Goal: Information Seeking & Learning: Learn about a topic

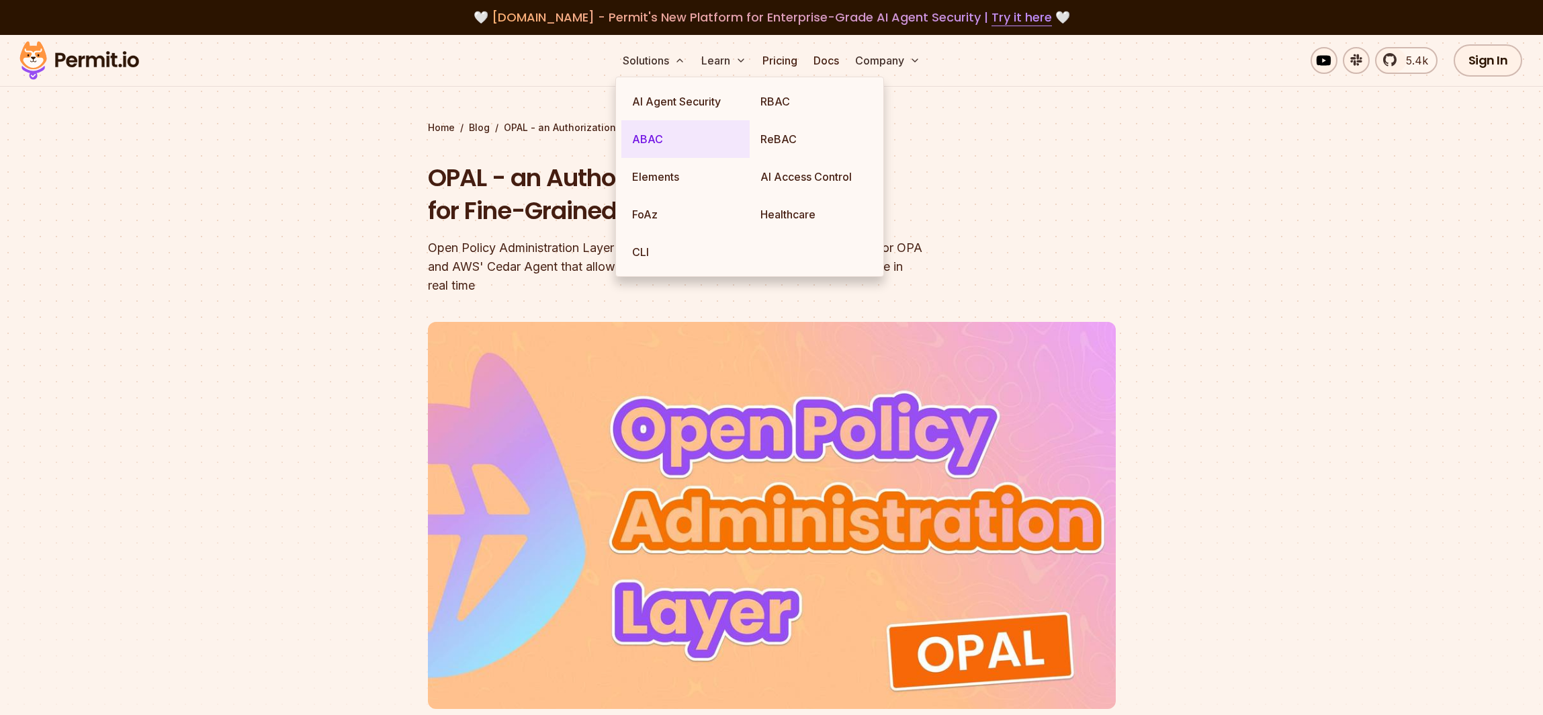
click at [658, 140] on link "ABAC" at bounding box center [685, 139] width 128 height 38
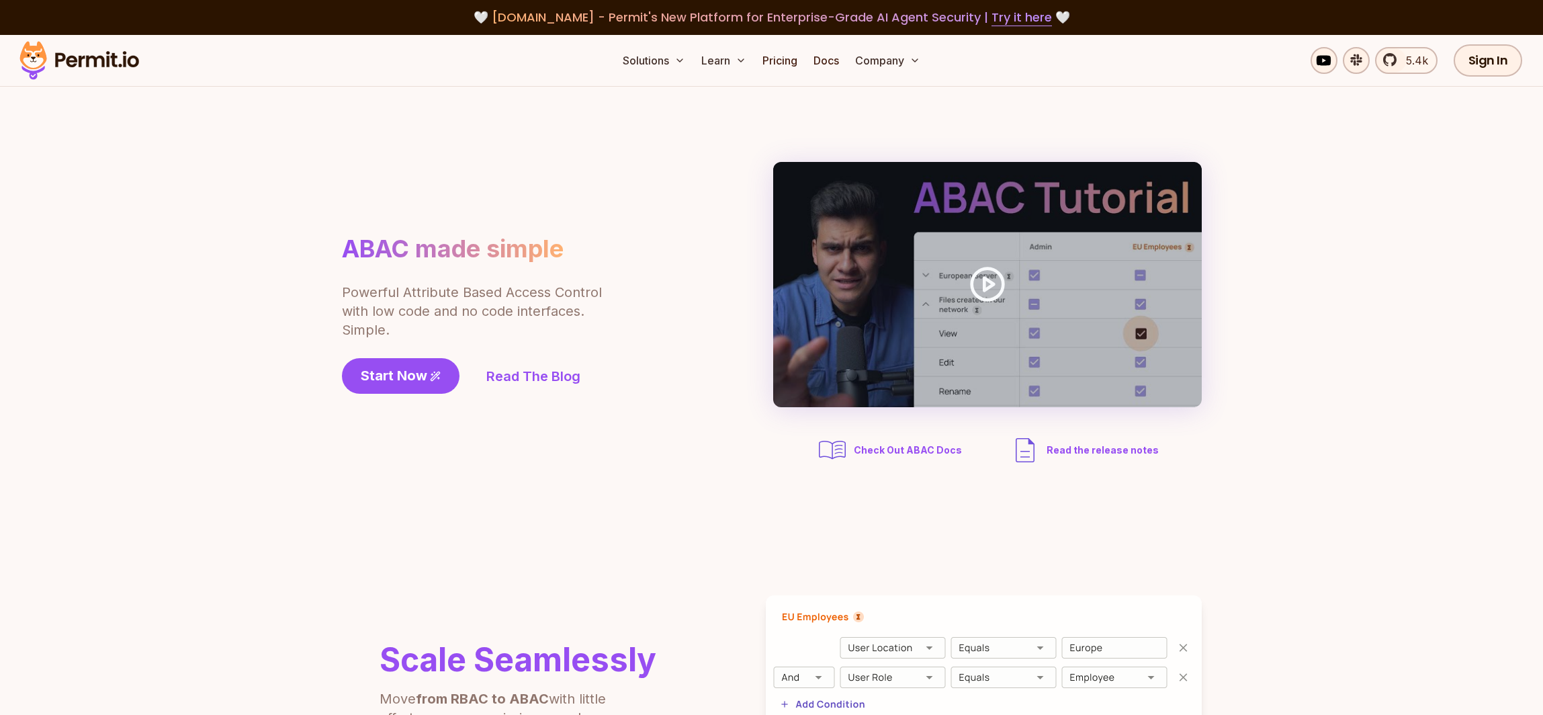
click at [307, 267] on section "ABAC made simple Powerful Attribute Based Access Control with low code and no c…" at bounding box center [771, 314] width 1543 height 455
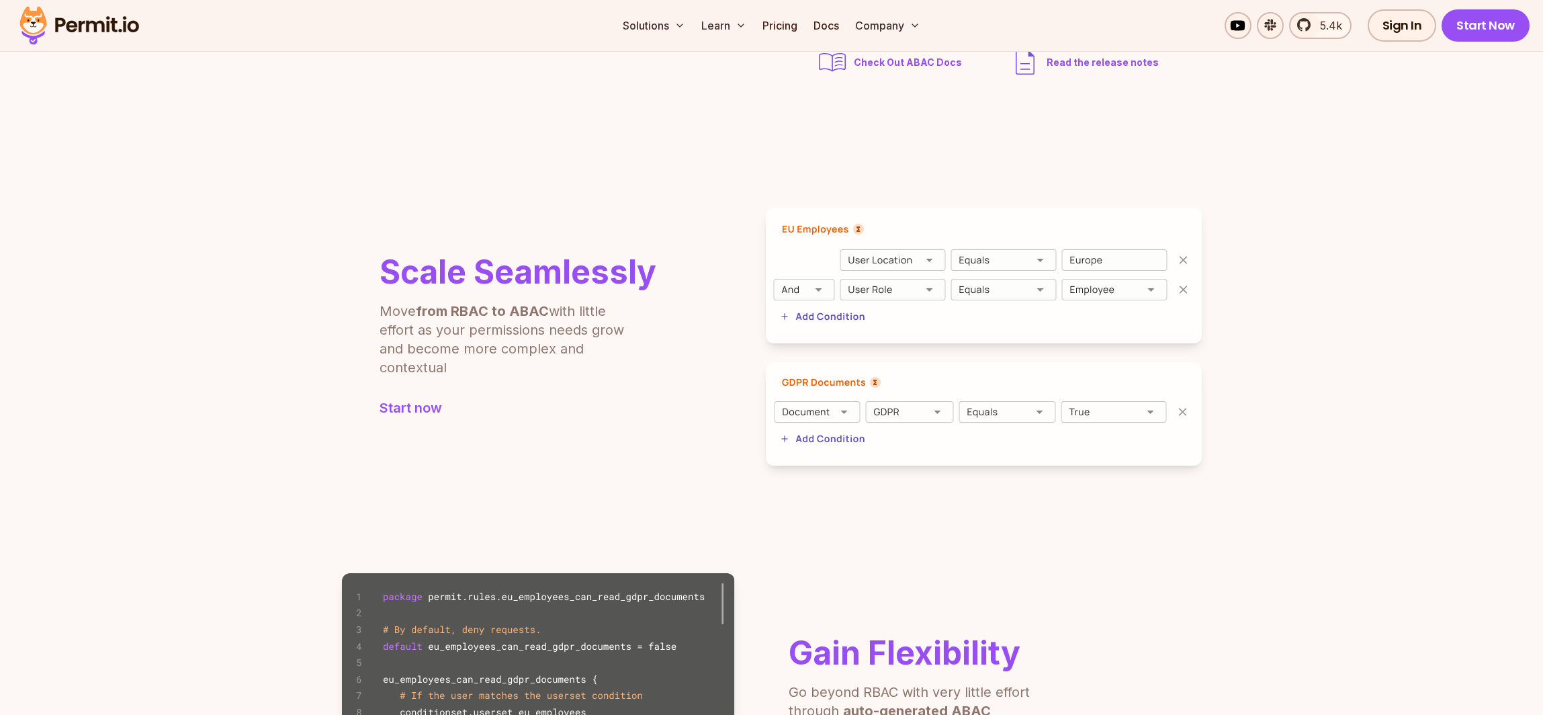
scroll to position [389, 0]
click at [574, 273] on h2 "Scale Seamlessly" at bounding box center [518, 271] width 277 height 32
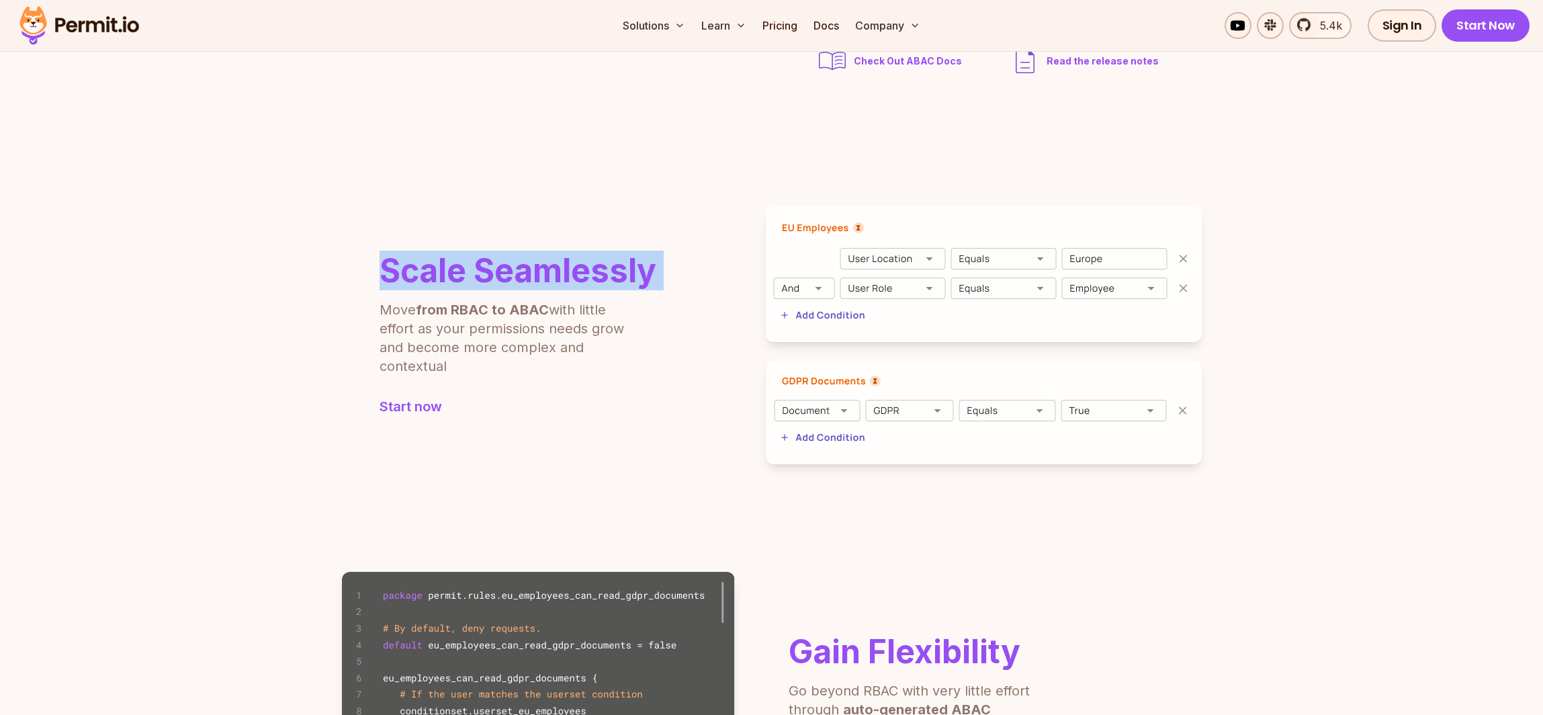
click at [574, 273] on h2 "Scale Seamlessly" at bounding box center [518, 271] width 277 height 32
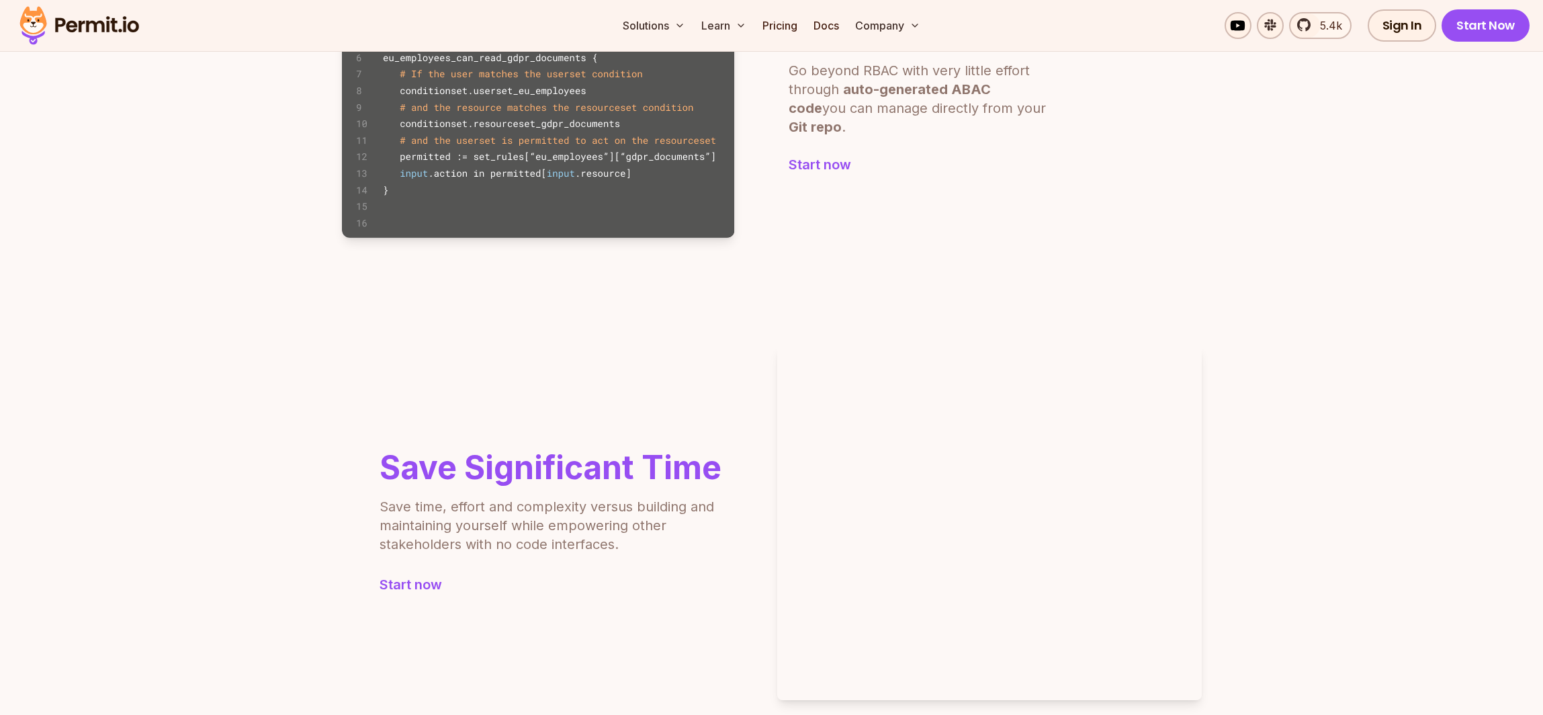
scroll to position [1284, 0]
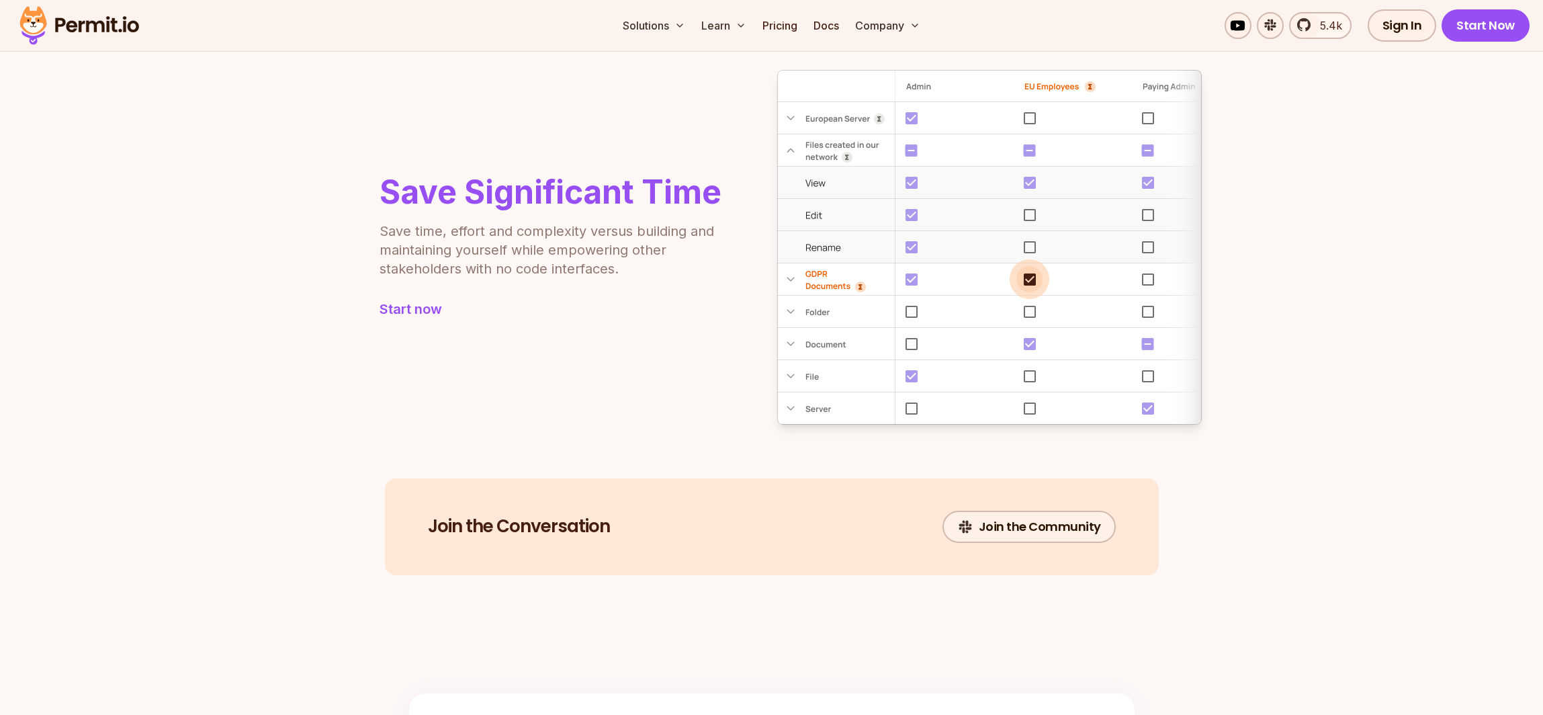
click at [565, 194] on h2 "Save Significant Time" at bounding box center [551, 192] width 342 height 32
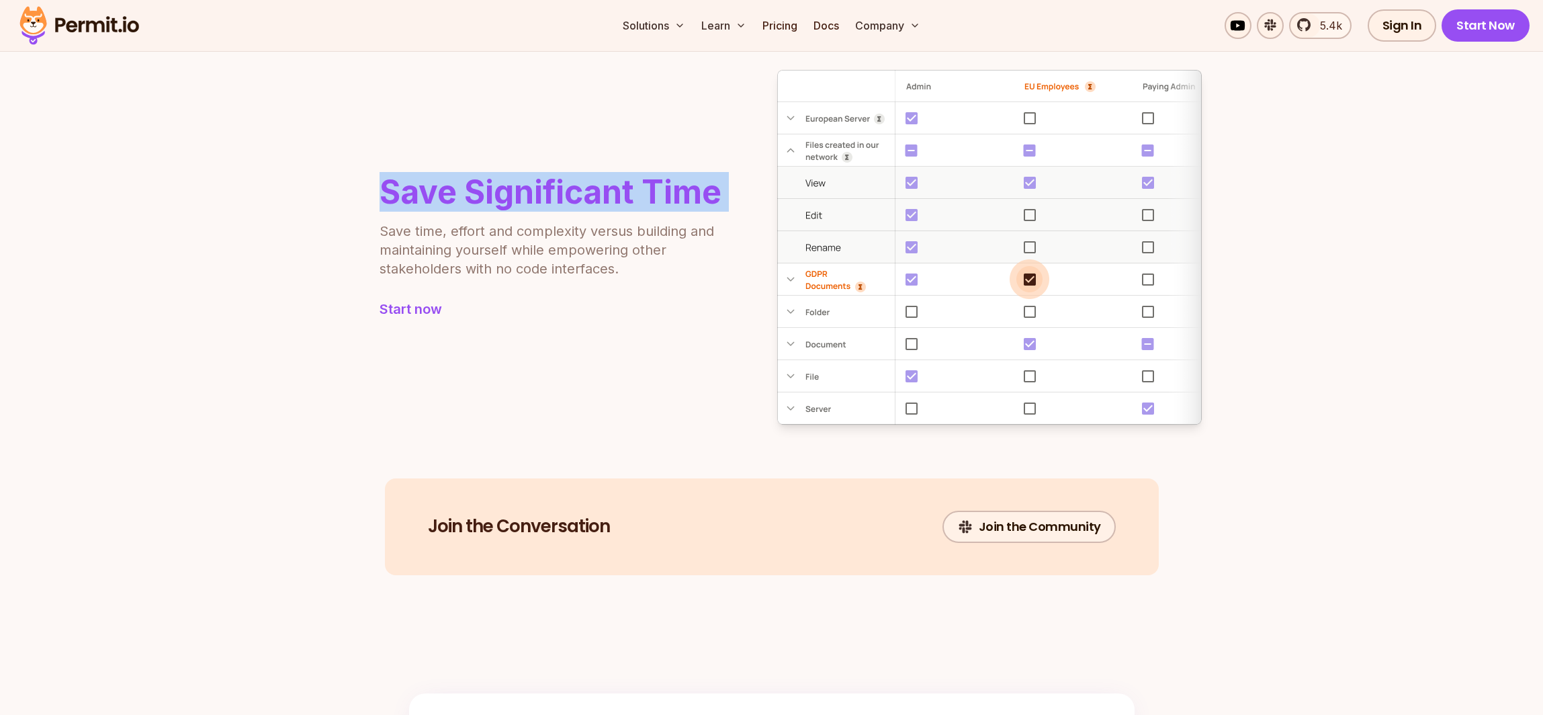
click at [565, 194] on h2 "Save Significant Time" at bounding box center [551, 192] width 342 height 32
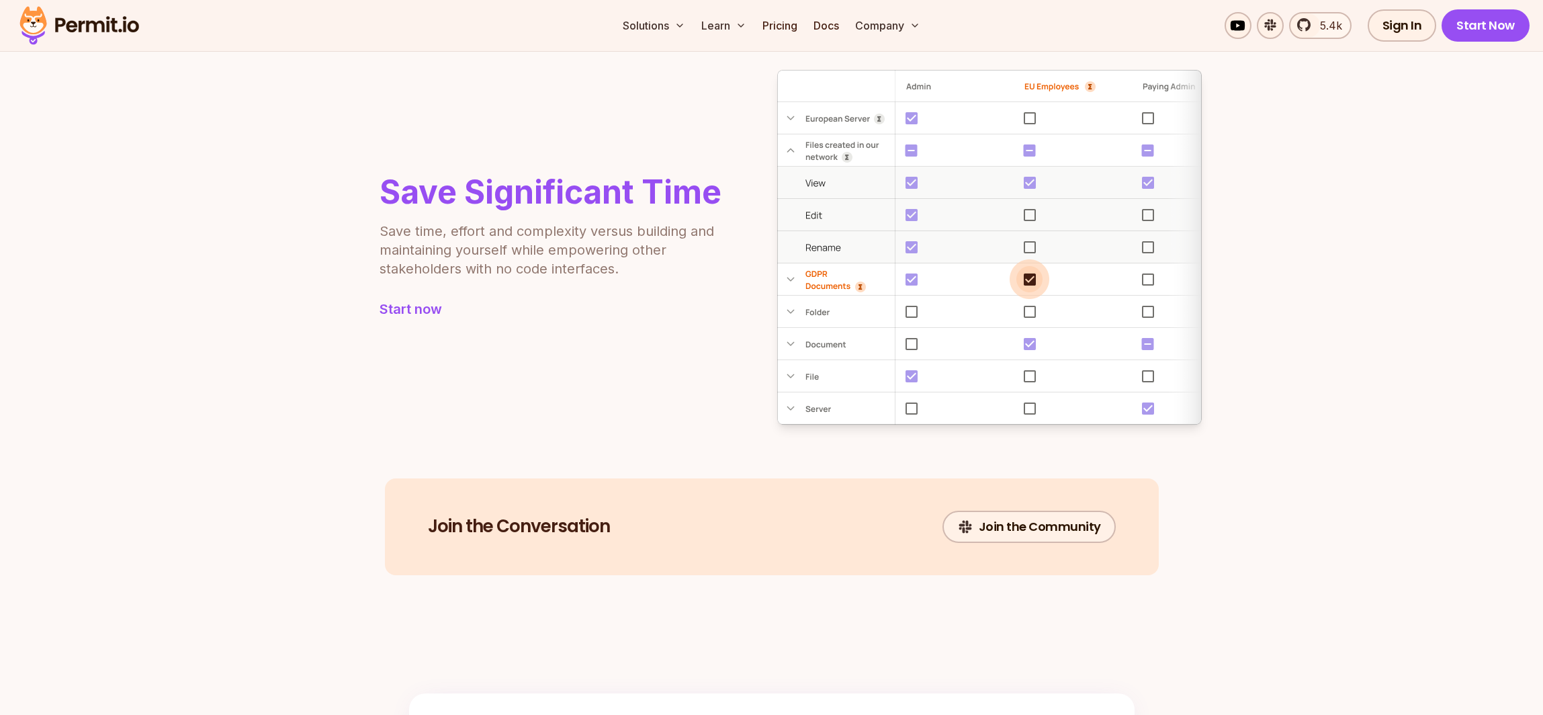
click at [590, 326] on div "Save Significant Time Save time, effort and complexity versus building and main…" at bounding box center [772, 247] width 860 height 355
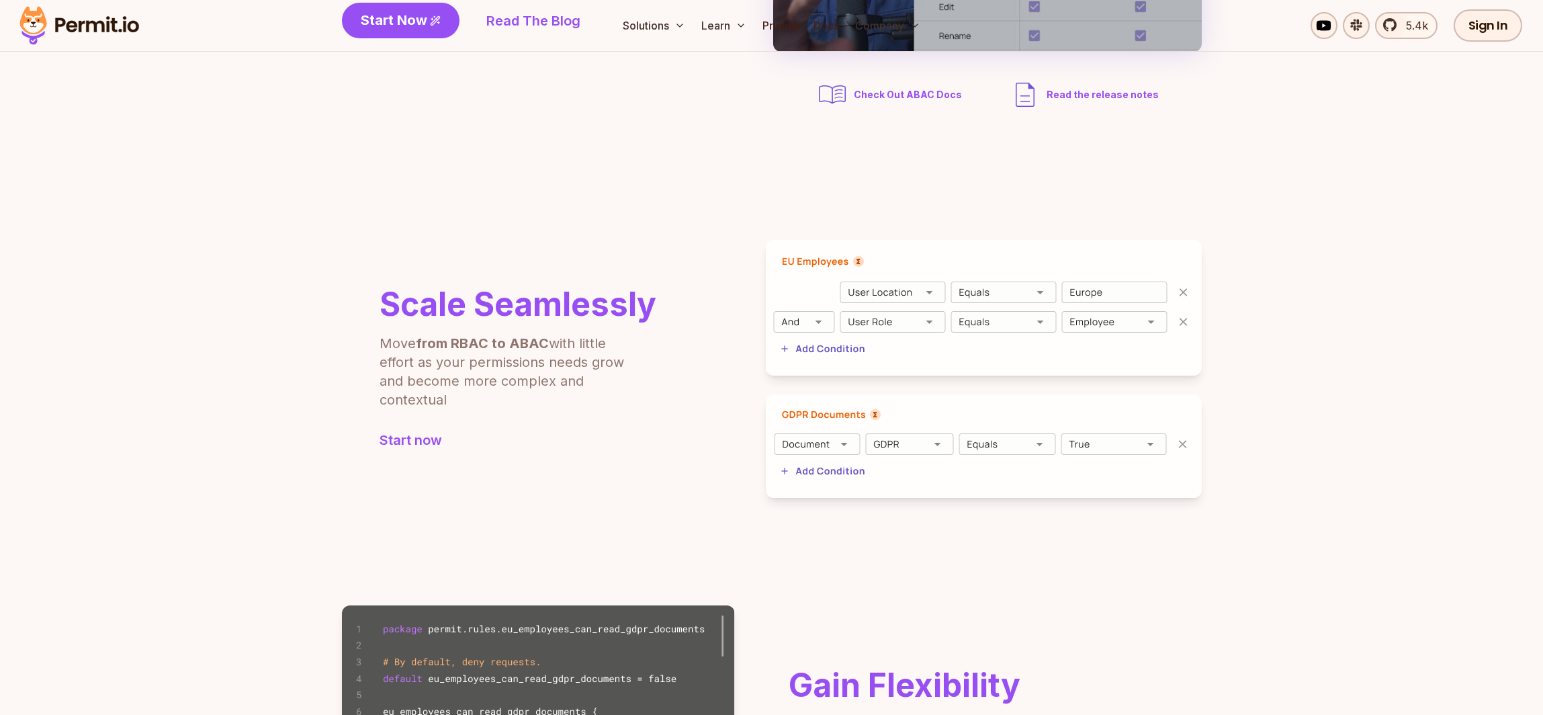
scroll to position [0, 0]
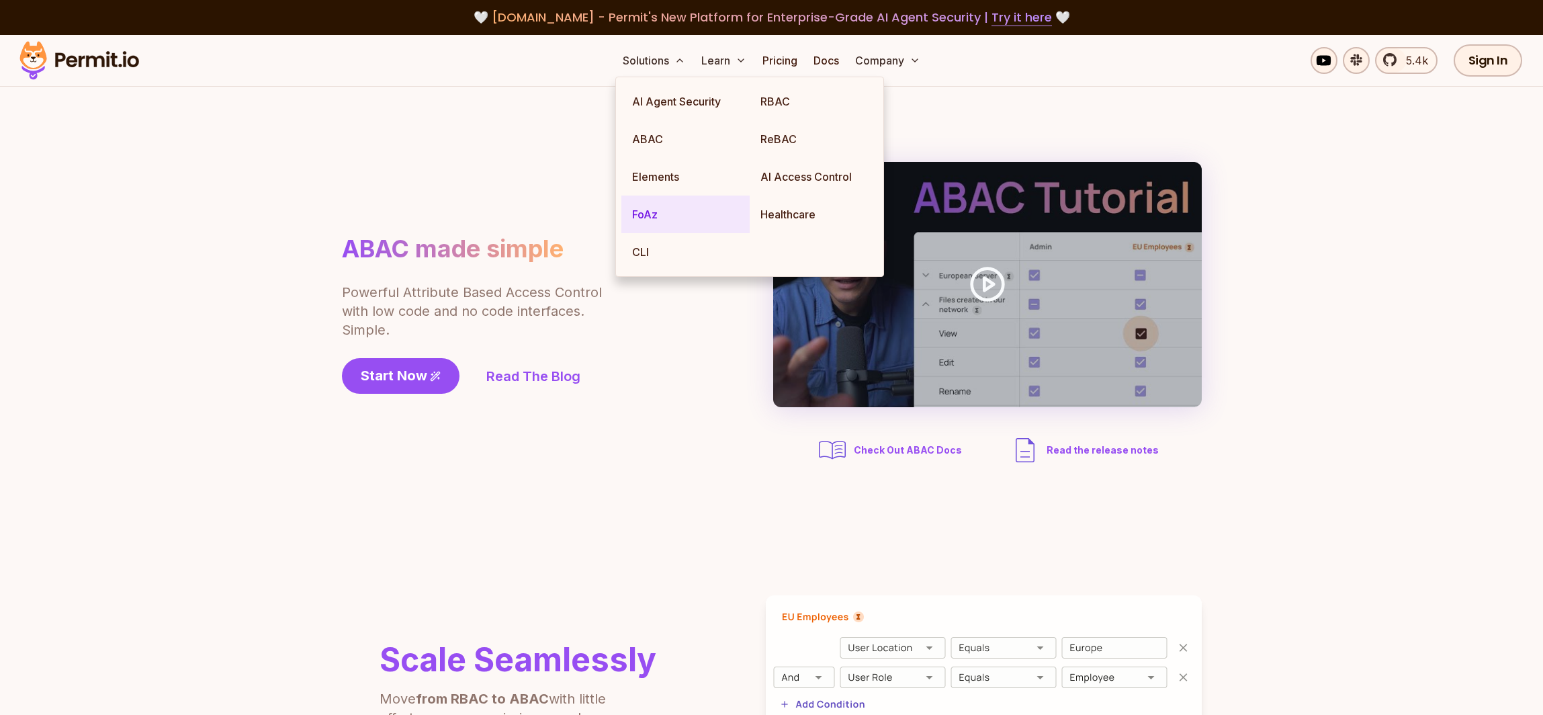
click at [643, 210] on link "FoAz" at bounding box center [685, 214] width 128 height 38
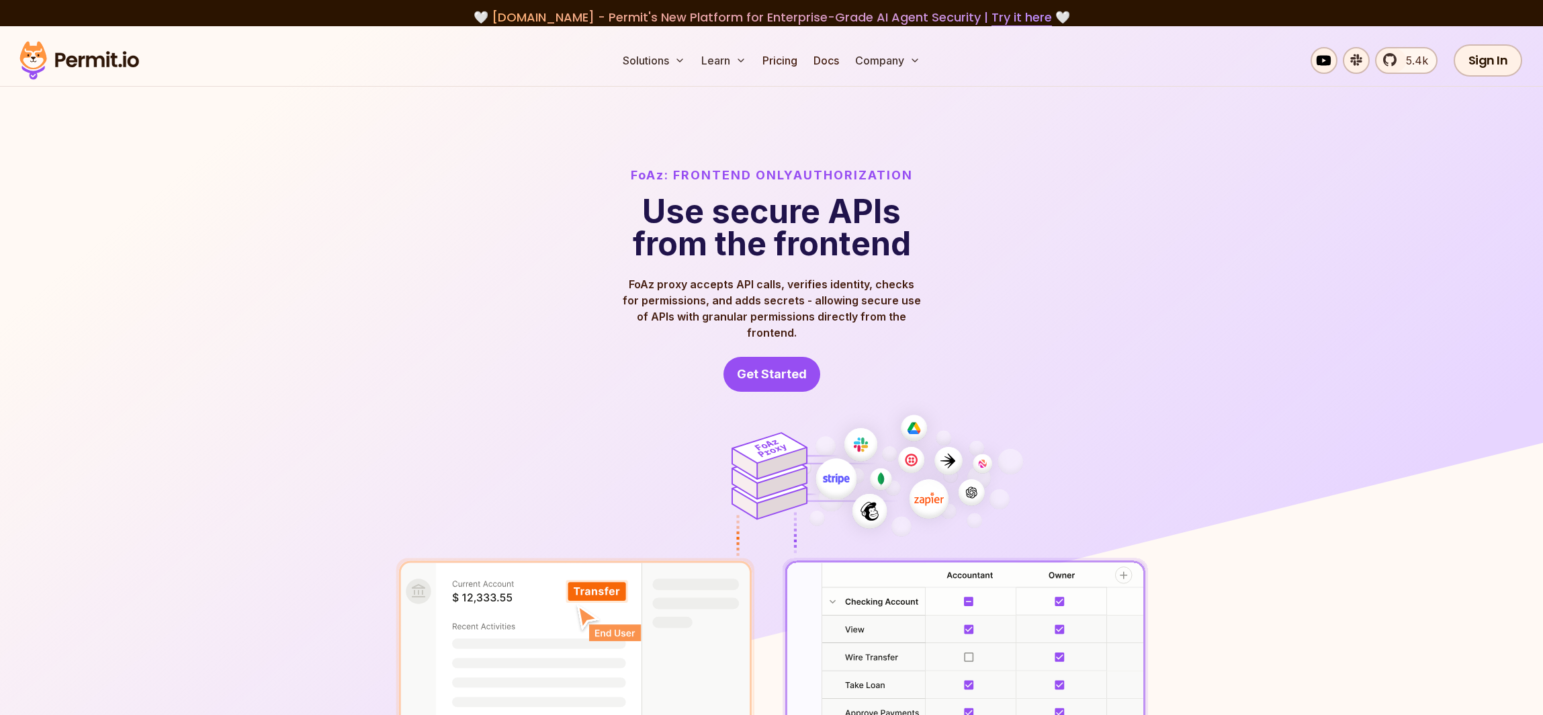
click at [456, 297] on div "FoAz: Frontend Only Authorization Use secure APIs from the frontend FoAz proxy …" at bounding box center [772, 279] width 752 height 226
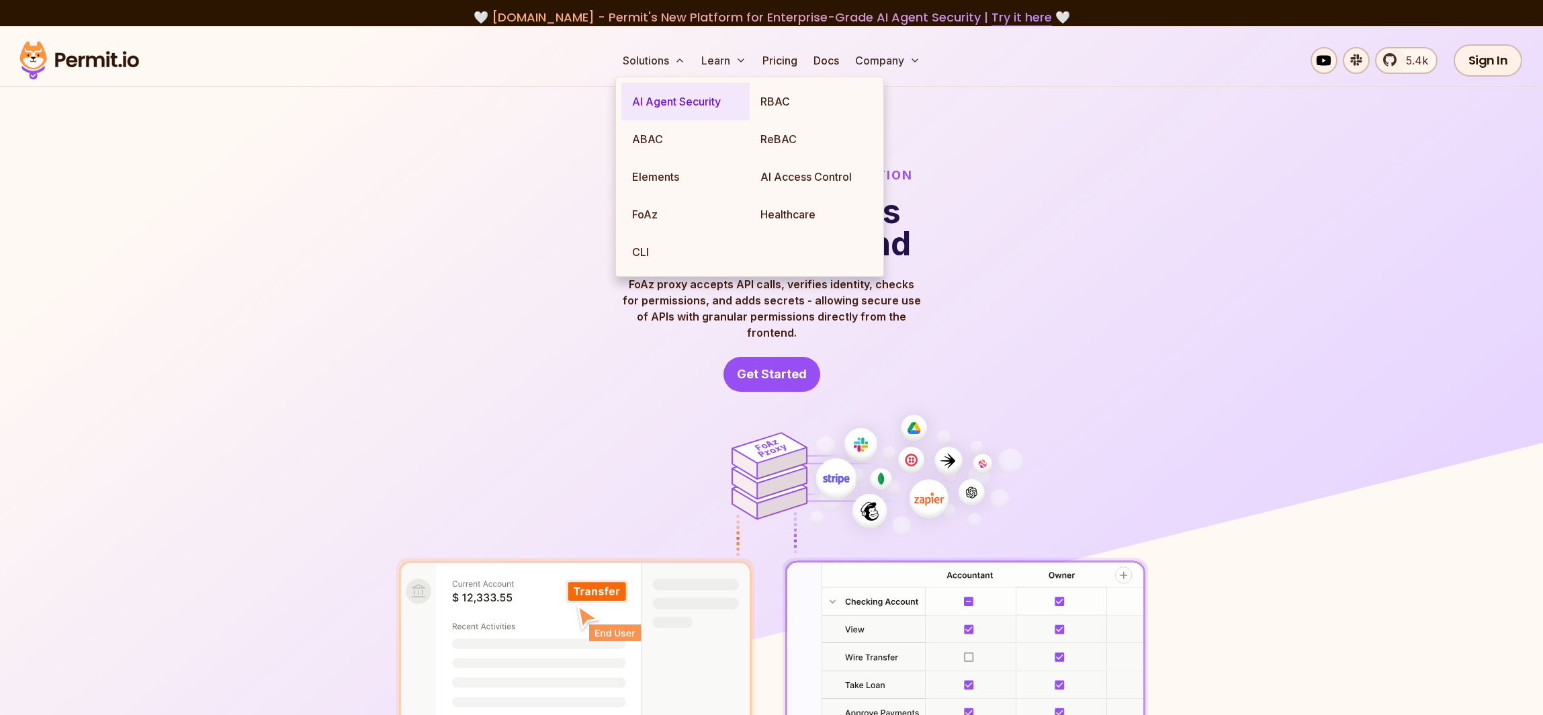
click at [656, 97] on link "AI Agent Security" at bounding box center [685, 102] width 128 height 38
click at [798, 175] on link "AI Access Control" at bounding box center [814, 177] width 128 height 38
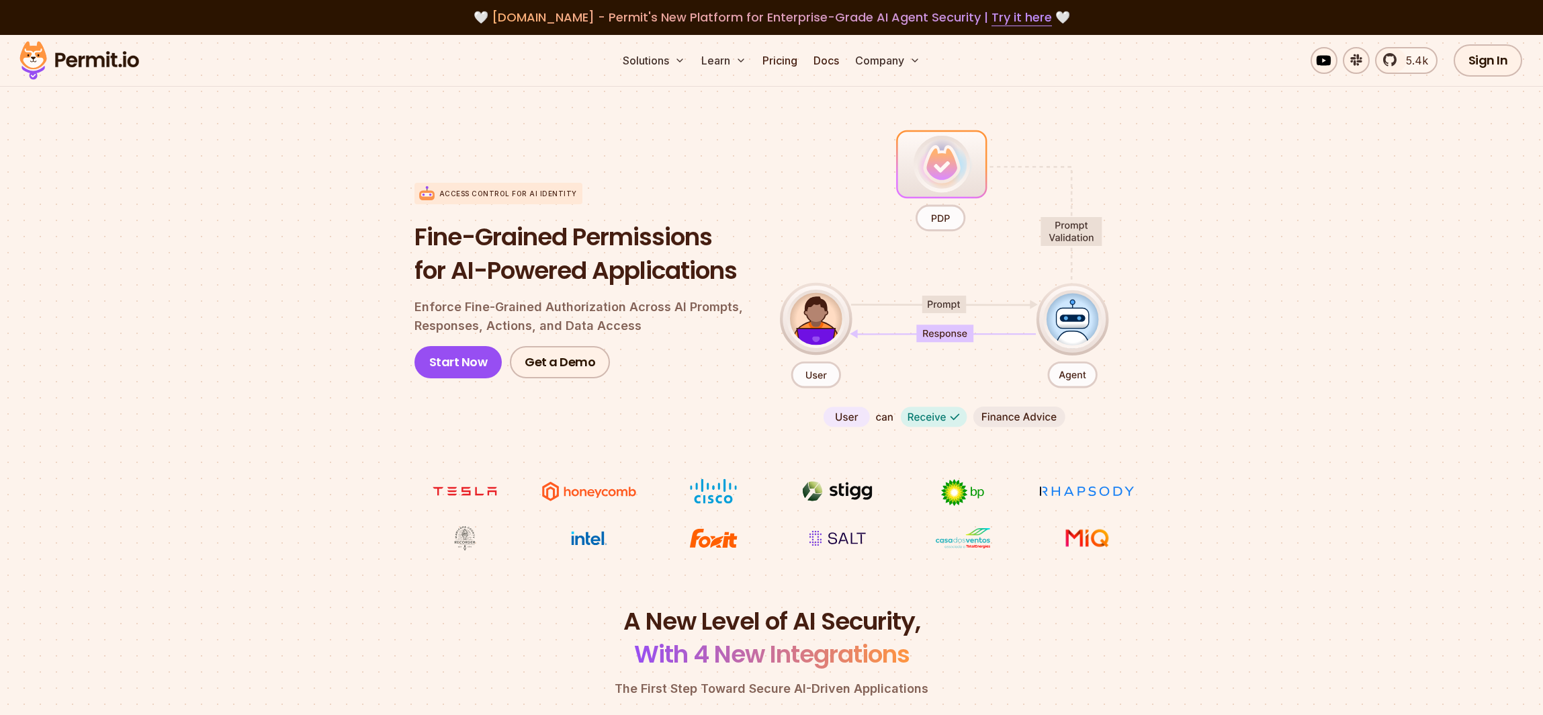
click at [1218, 316] on section "Access control for AI Identity Fine-Grained Permissions for AI-Powered Applicat…" at bounding box center [771, 339] width 1543 height 532
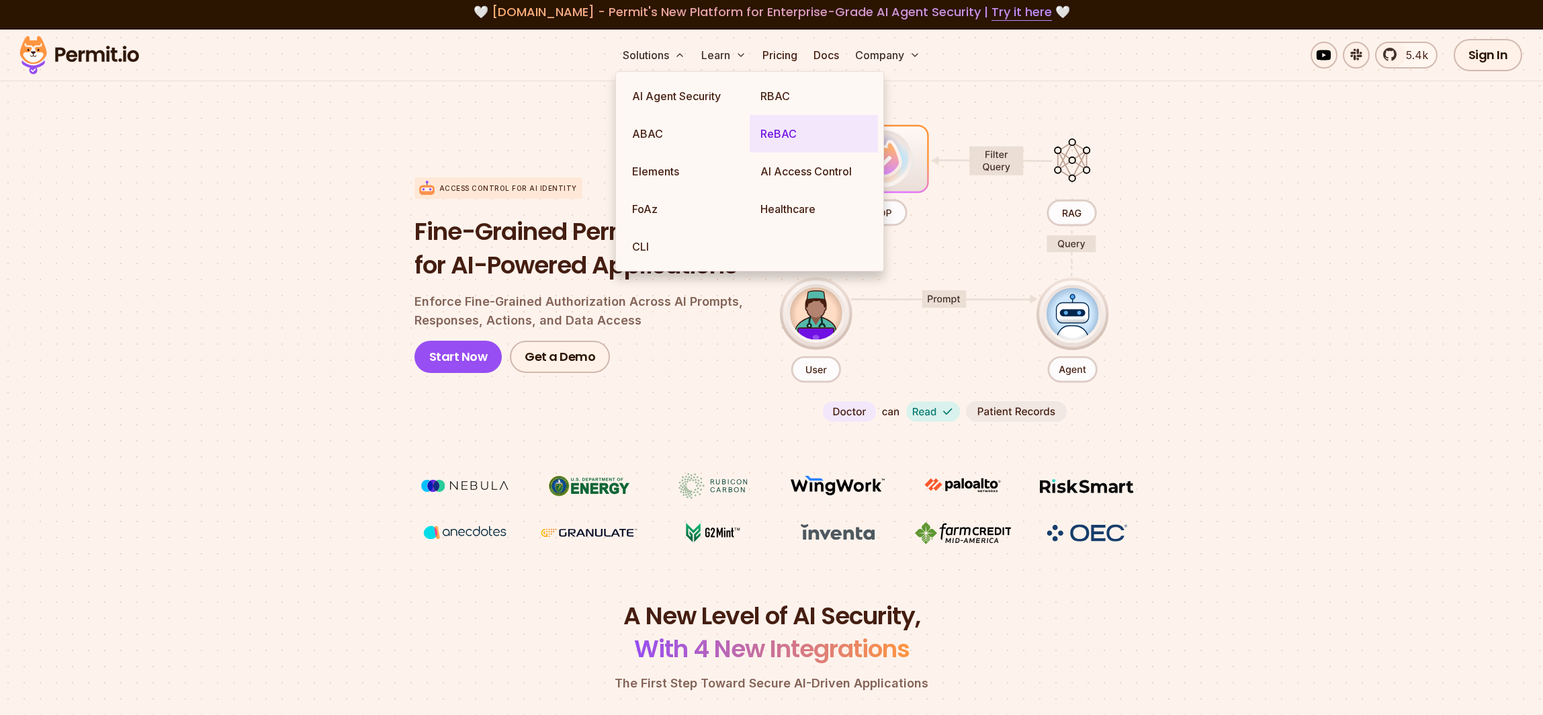
click at [771, 126] on link "ReBAC" at bounding box center [814, 134] width 128 height 38
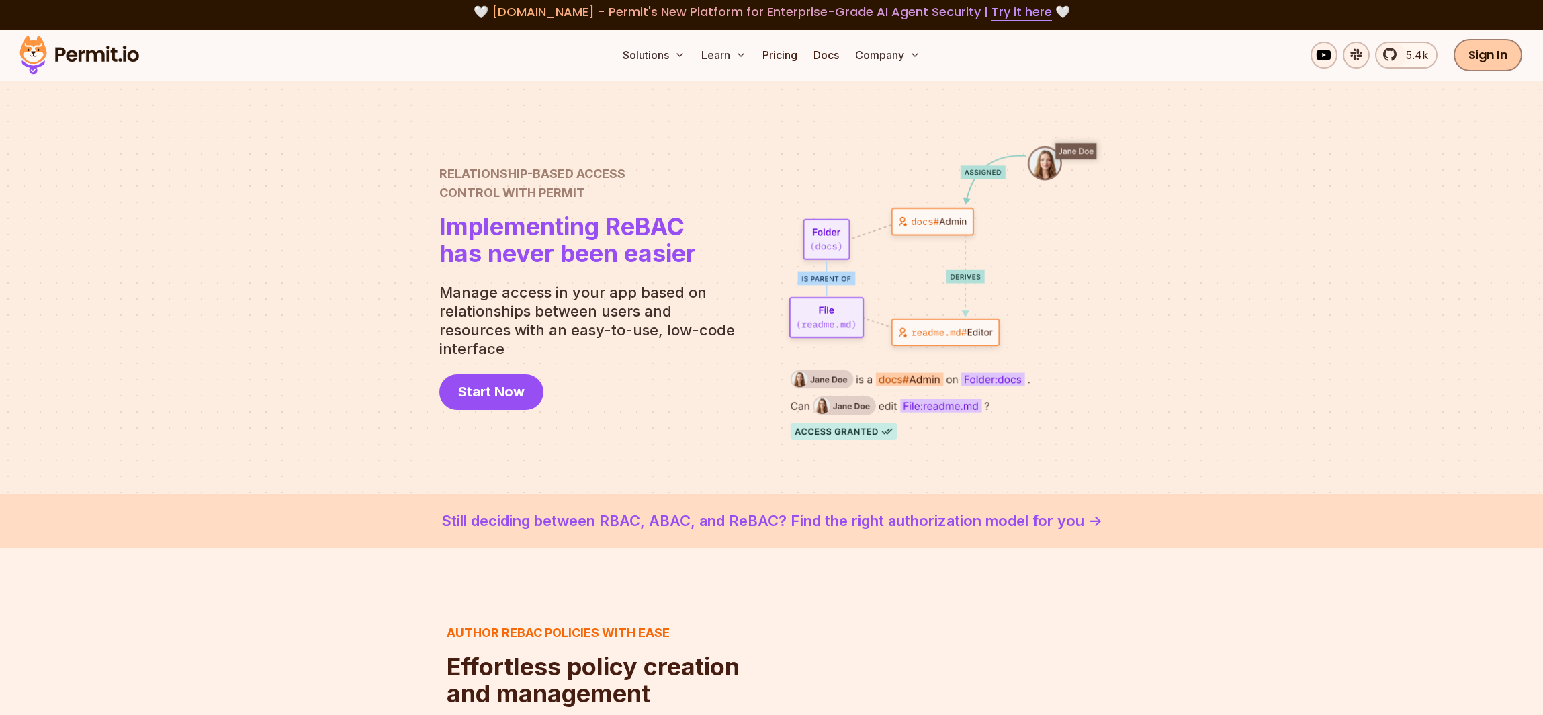
click at [1487, 67] on link "Sign In" at bounding box center [1488, 55] width 69 height 32
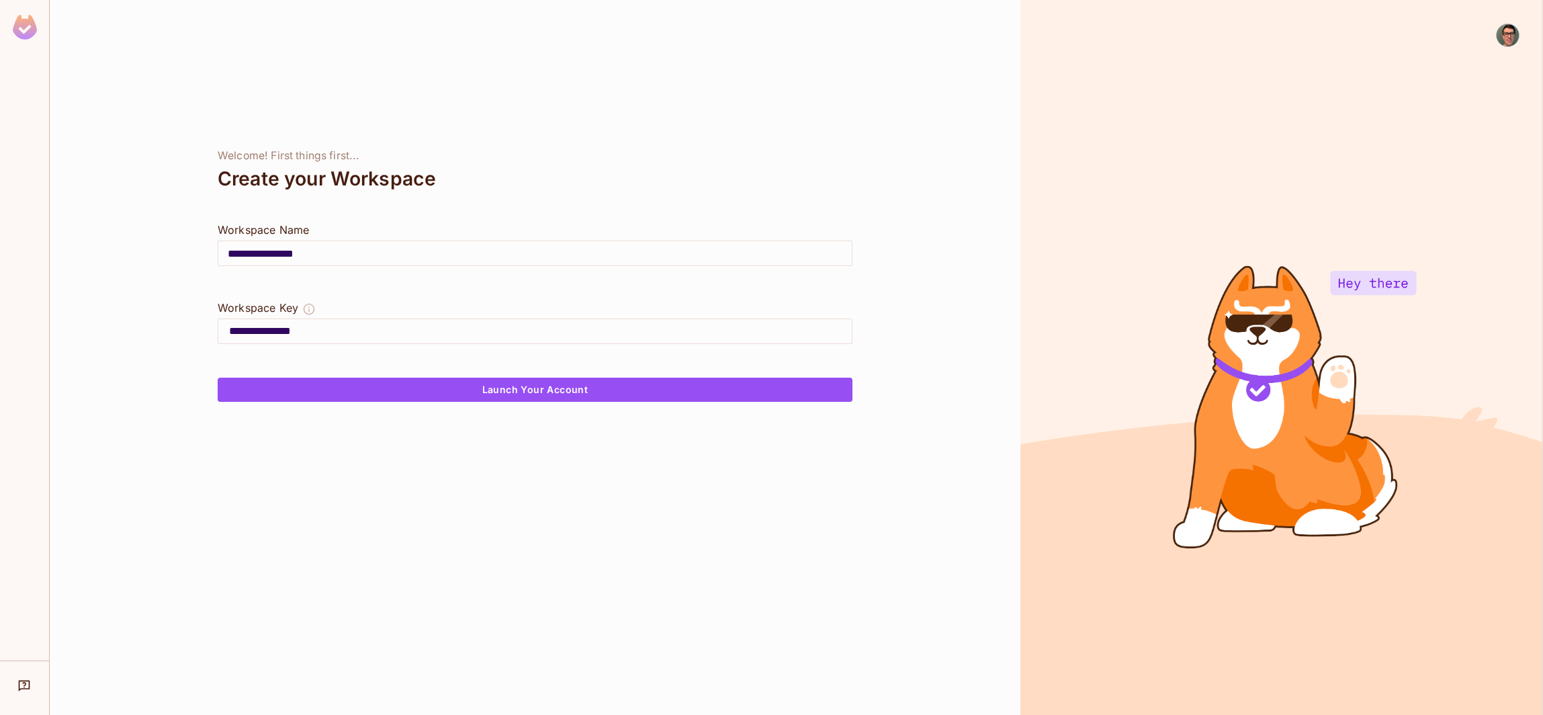
click at [281, 251] on input "**********" at bounding box center [534, 253] width 633 height 38
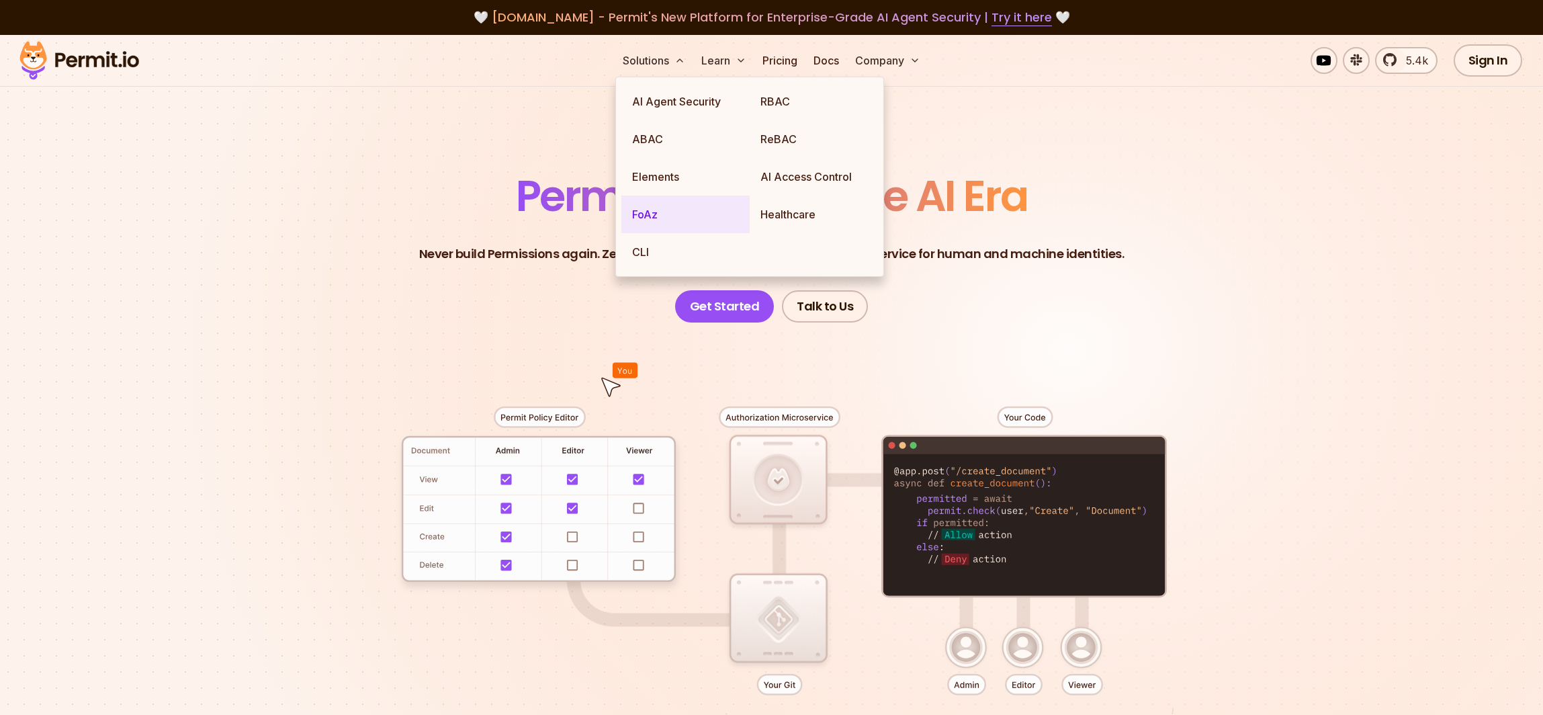
click at [647, 217] on link "FoAz" at bounding box center [685, 214] width 128 height 38
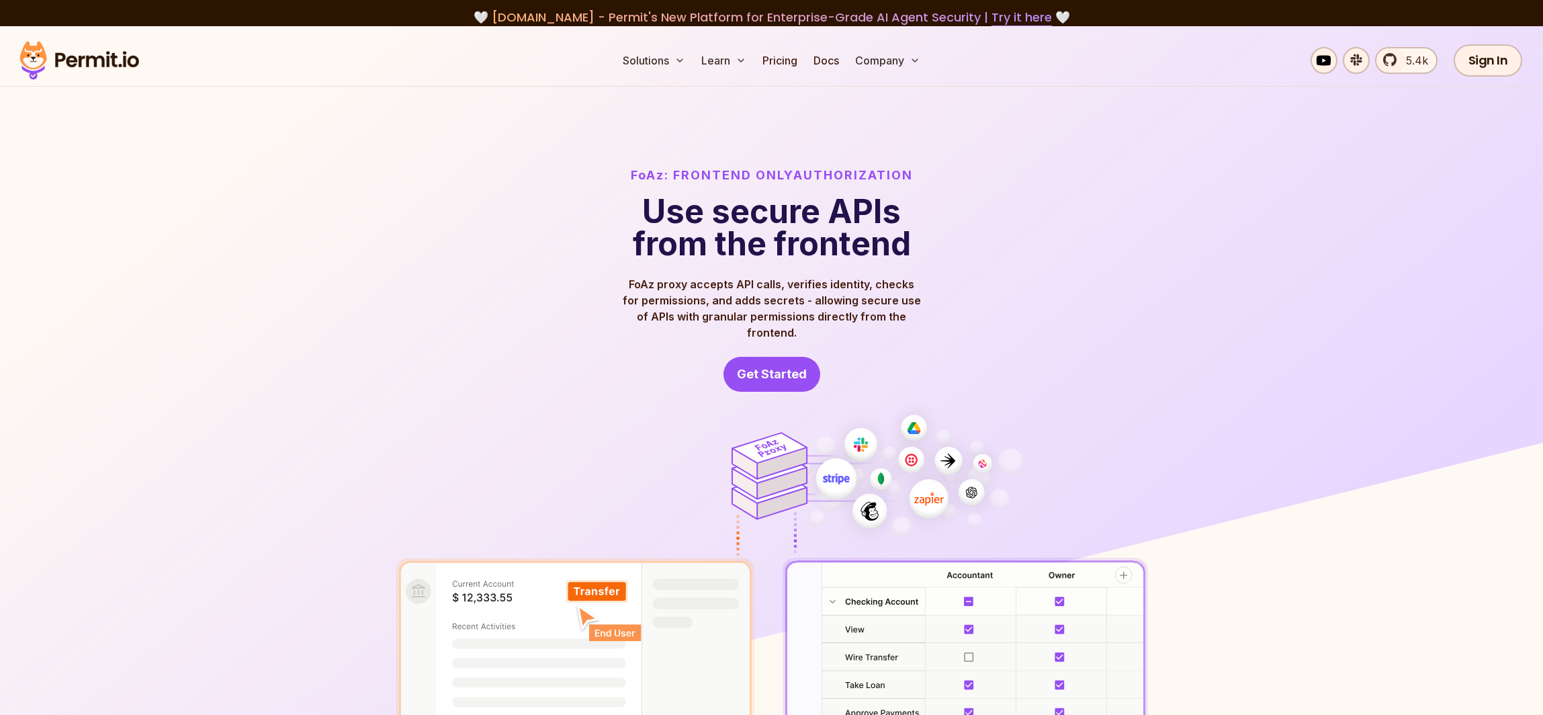
click at [1093, 175] on div "FoAz: Frontend Only Authorization Use secure APIs from the frontend FoAz proxy …" at bounding box center [772, 279] width 752 height 226
click at [157, 339] on img at bounding box center [771, 426] width 1543 height 801
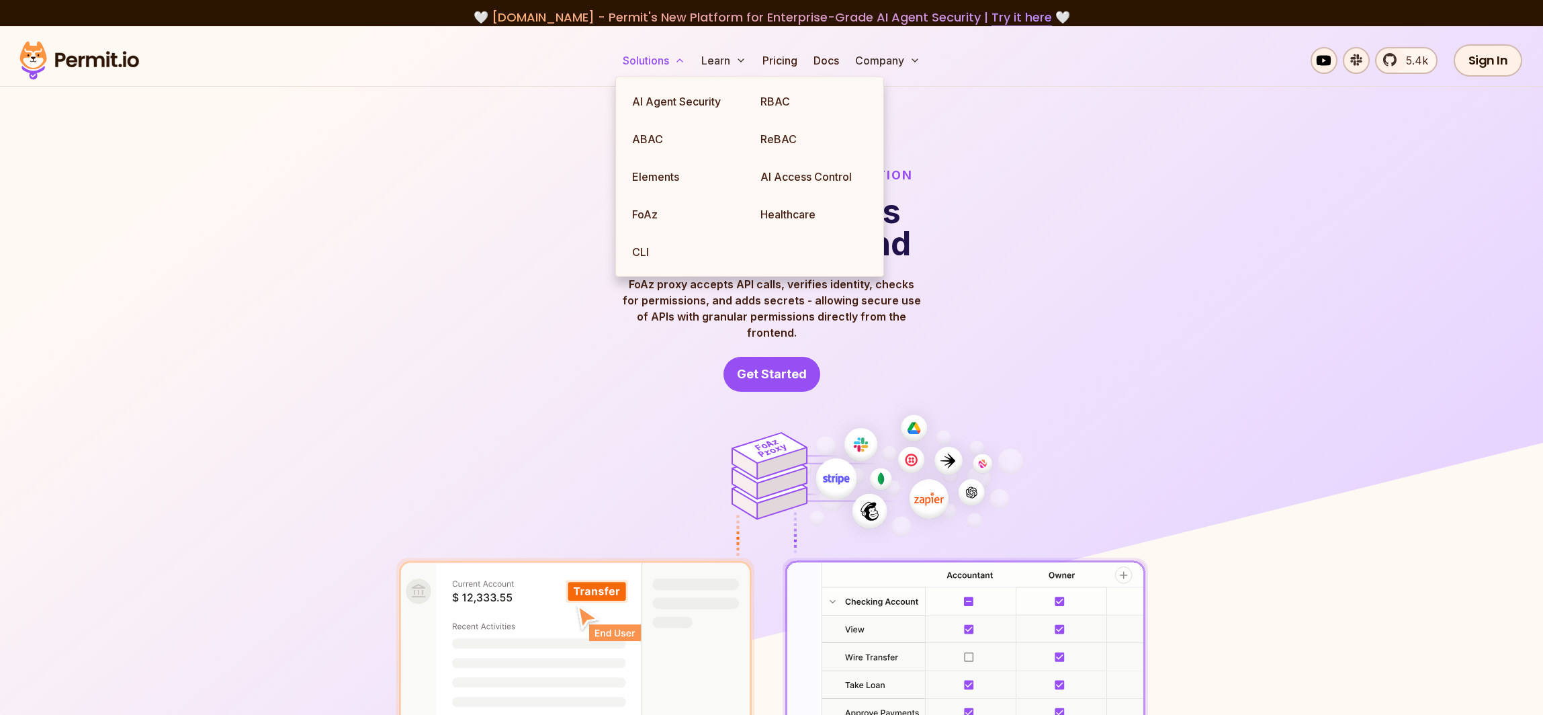
click at [674, 52] on button "Solutions" at bounding box center [653, 60] width 73 height 27
click at [652, 185] on link "Elements" at bounding box center [685, 177] width 128 height 38
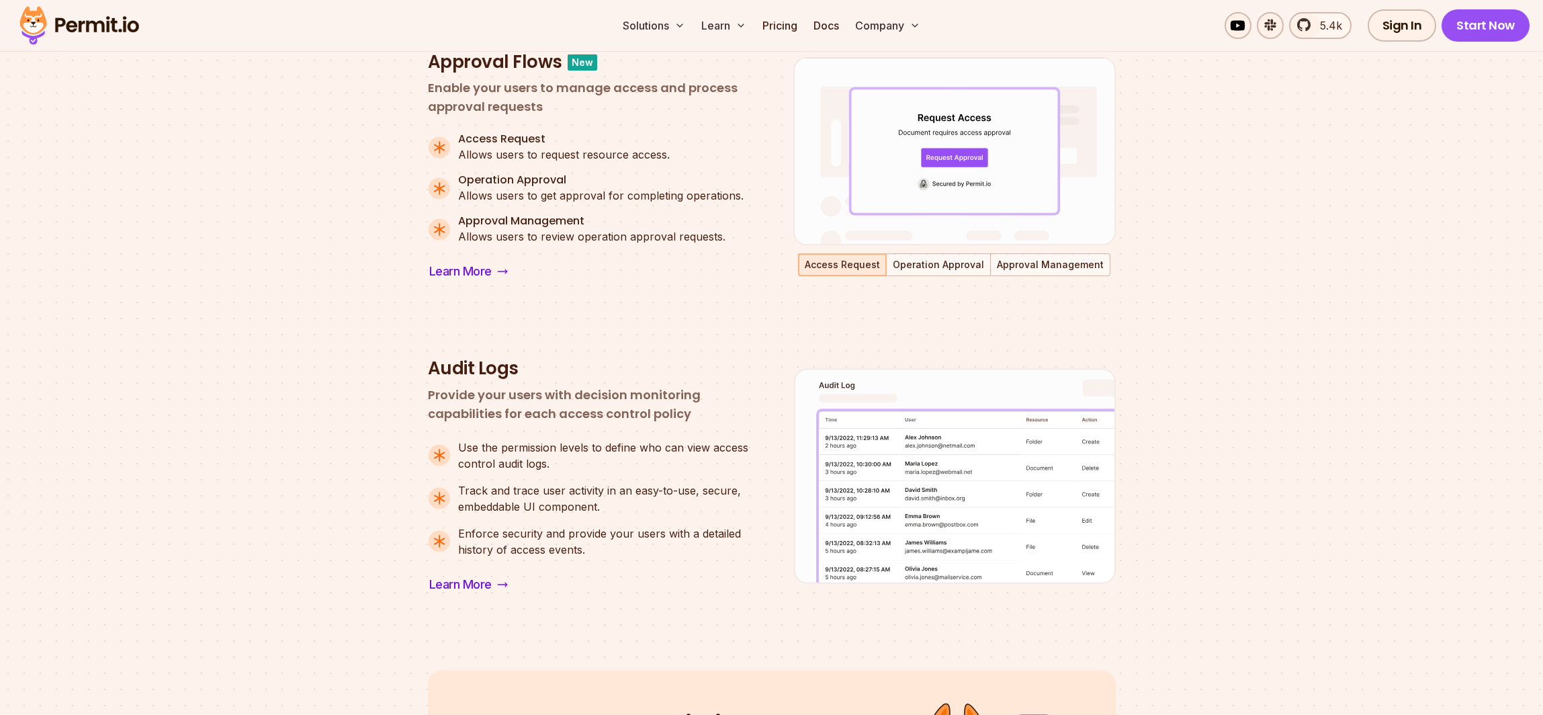
scroll to position [1300, 0]
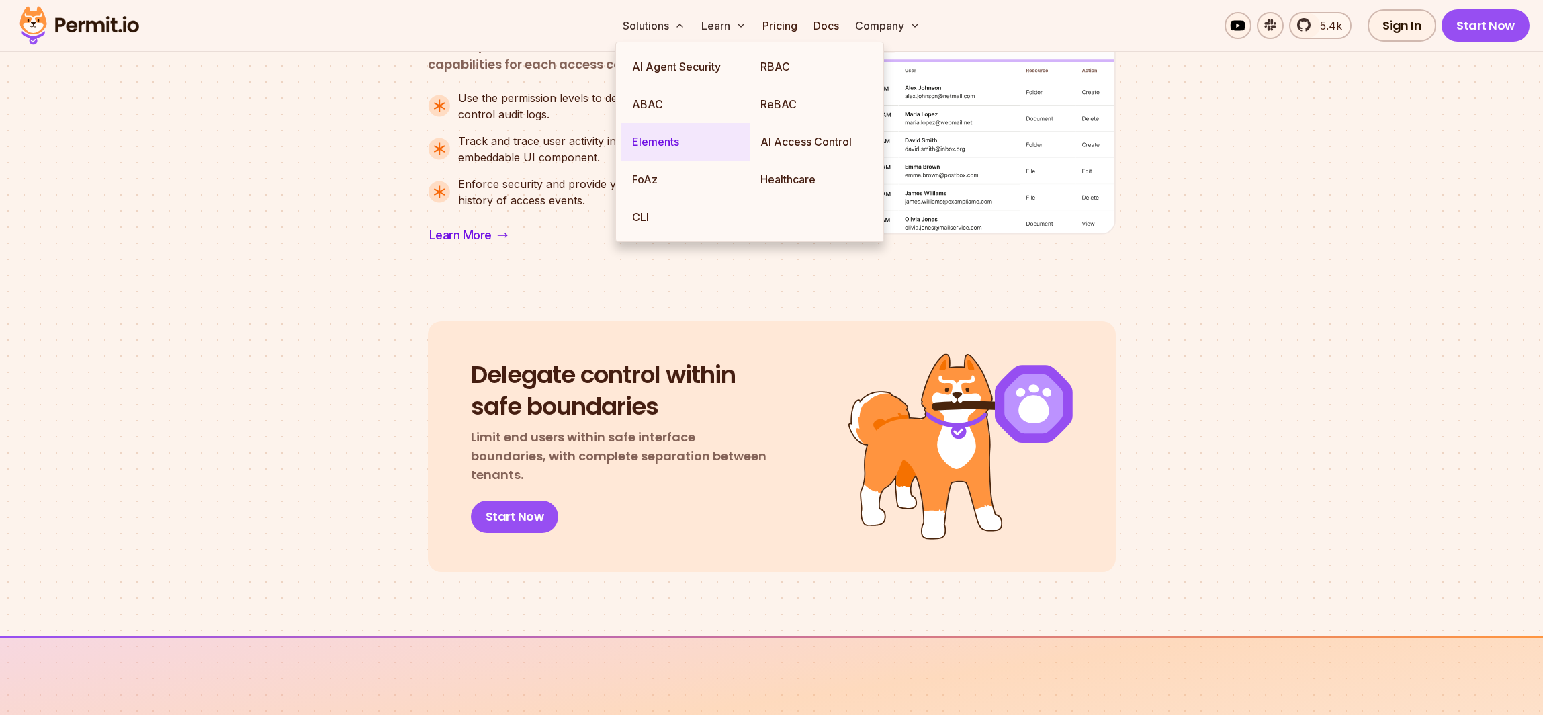
click at [663, 143] on link "Elements" at bounding box center [685, 142] width 128 height 38
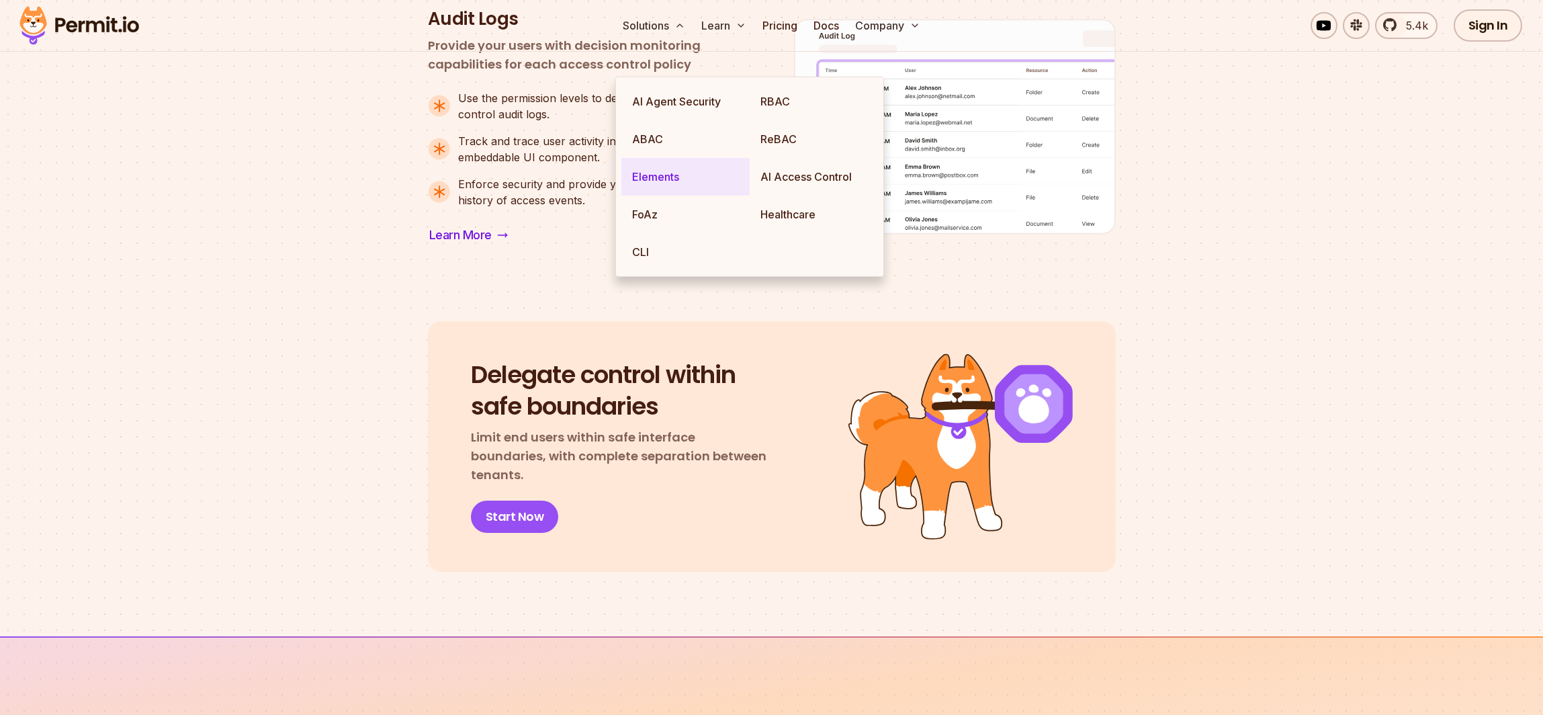
scroll to position [0, 0]
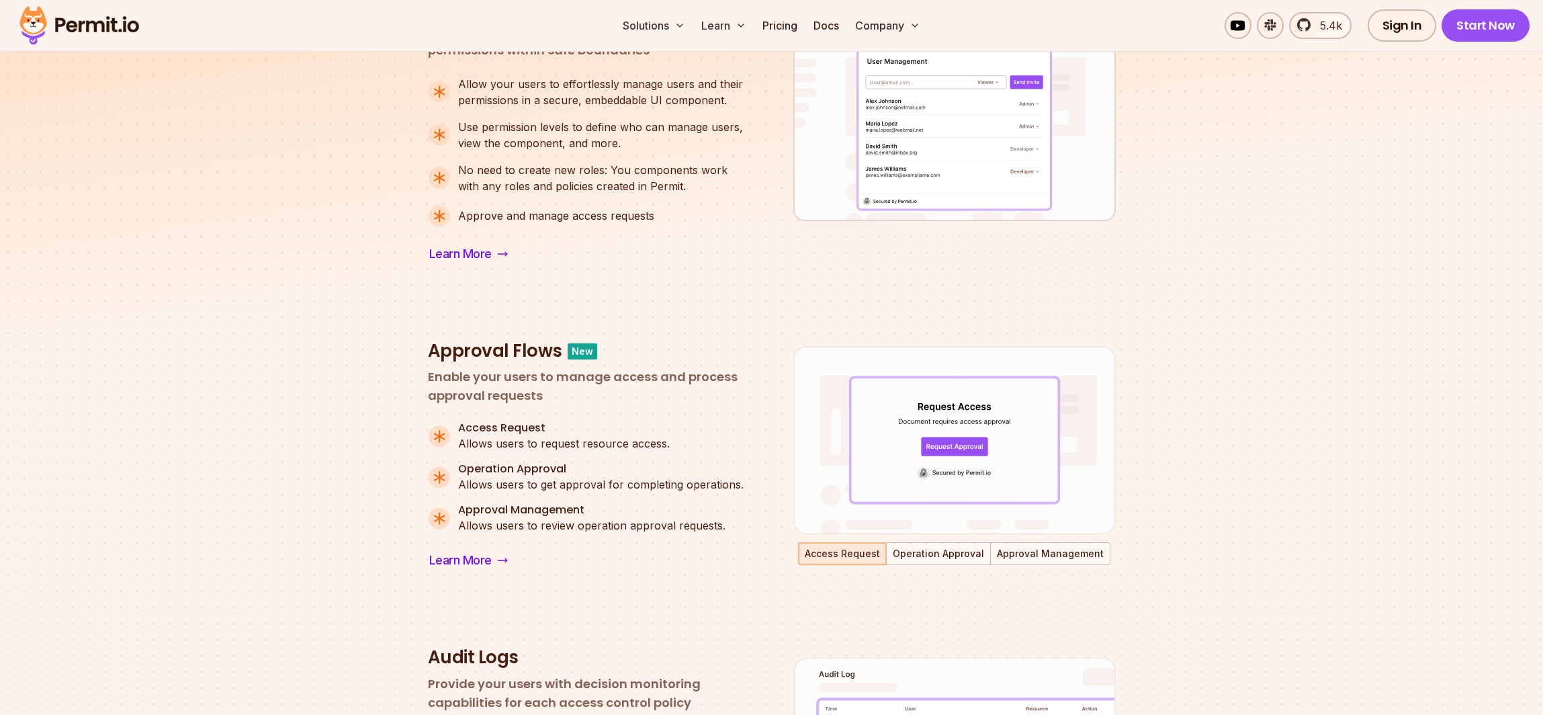
scroll to position [674, 0]
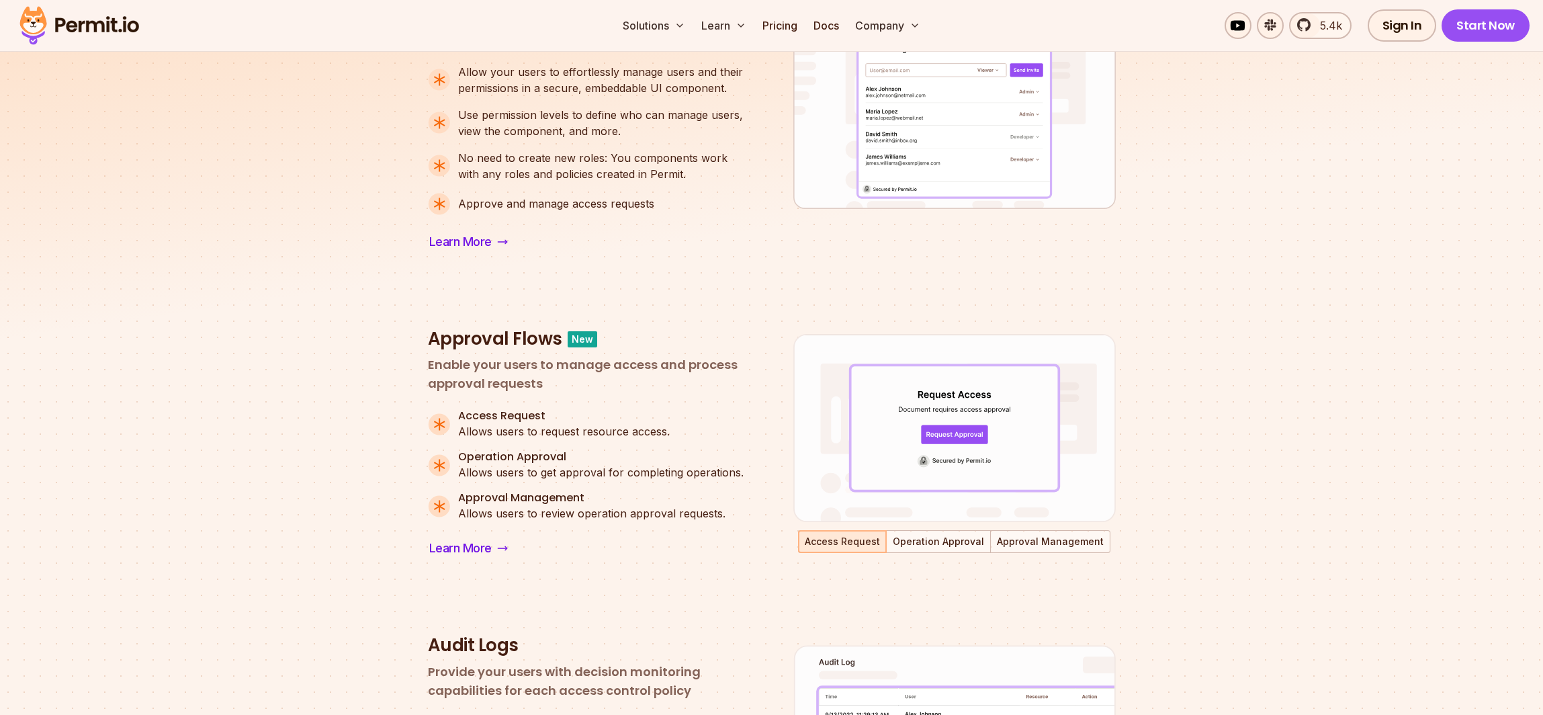
click at [784, 271] on div "Authorization Components for Any Use Case User Management Approval Flows Audit …" at bounding box center [772, 503] width 688 height 1389
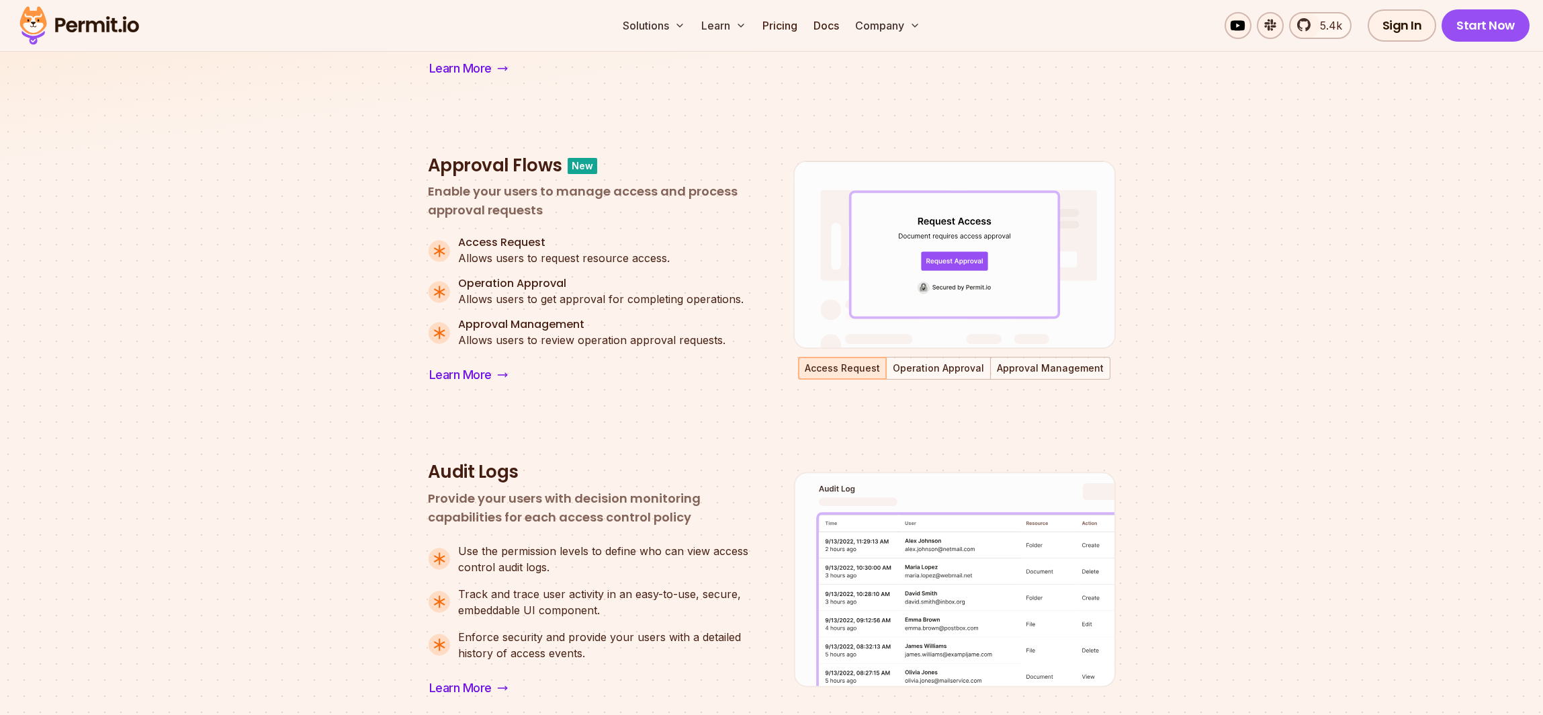
scroll to position [844, 0]
click at [947, 376] on button "Operation Approval" at bounding box center [938, 371] width 102 height 20
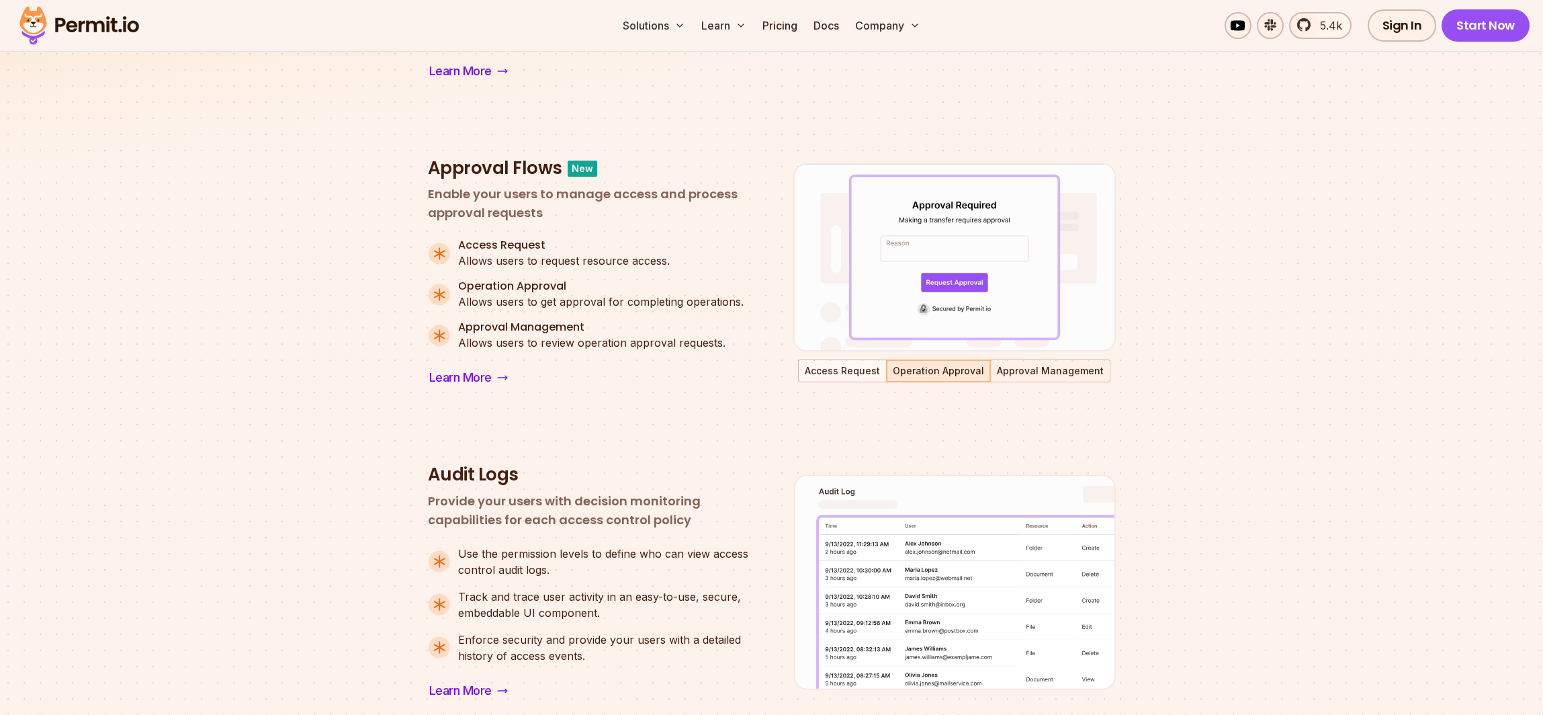
click at [1033, 371] on button "Approval Management" at bounding box center [1051, 371] width 118 height 20
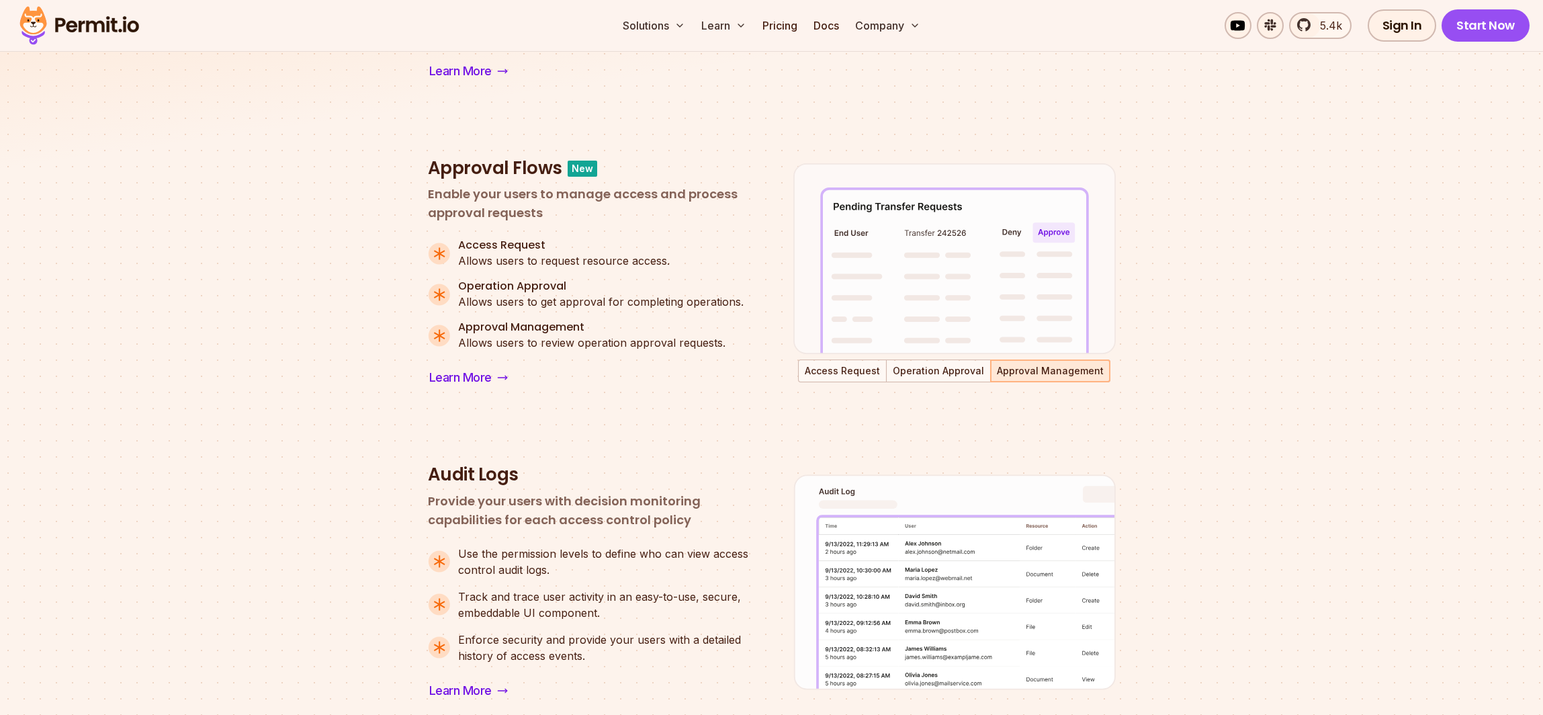
click at [1219, 225] on section "Authorization Components for Any Use Case User Management Approval Flows Audit …" at bounding box center [771, 316] width 1543 height 1550
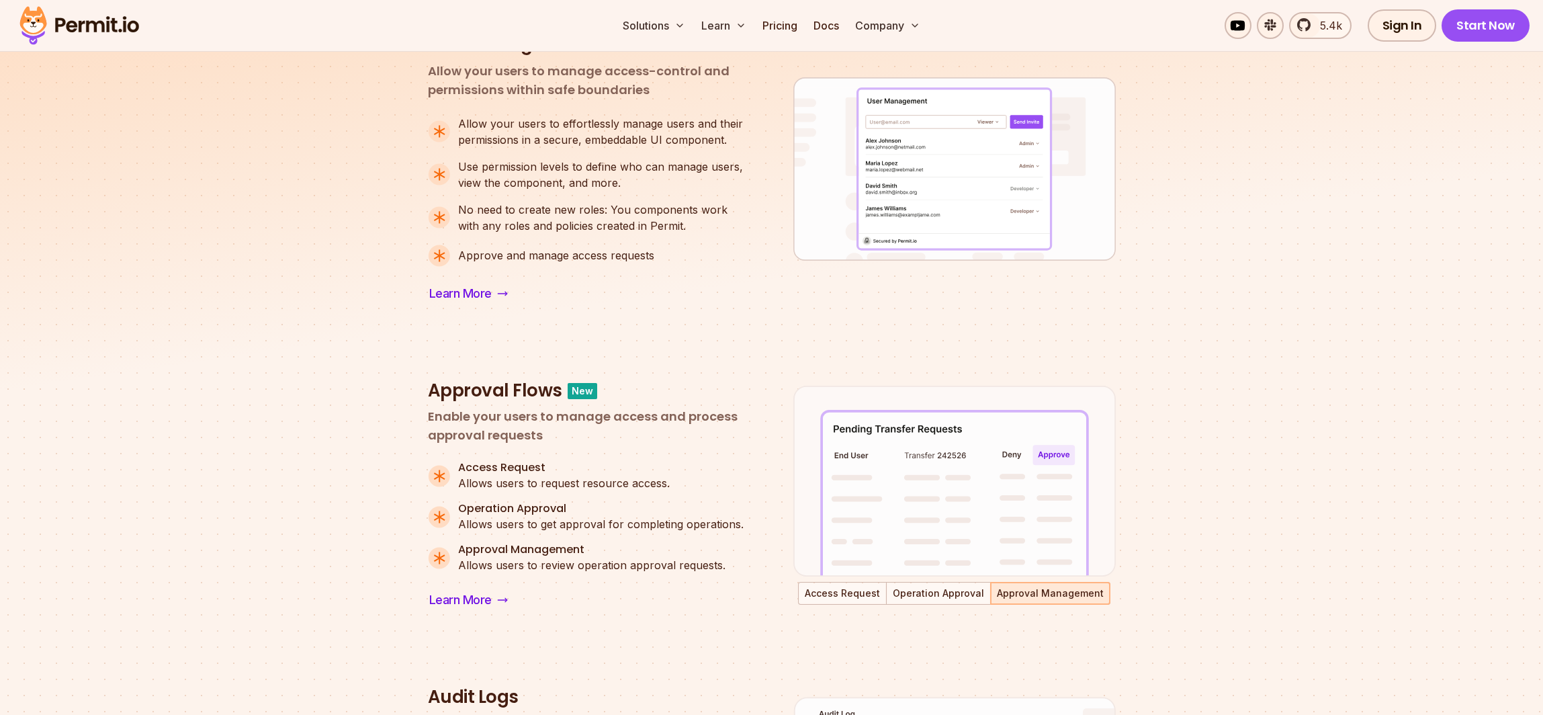
scroll to position [0, 0]
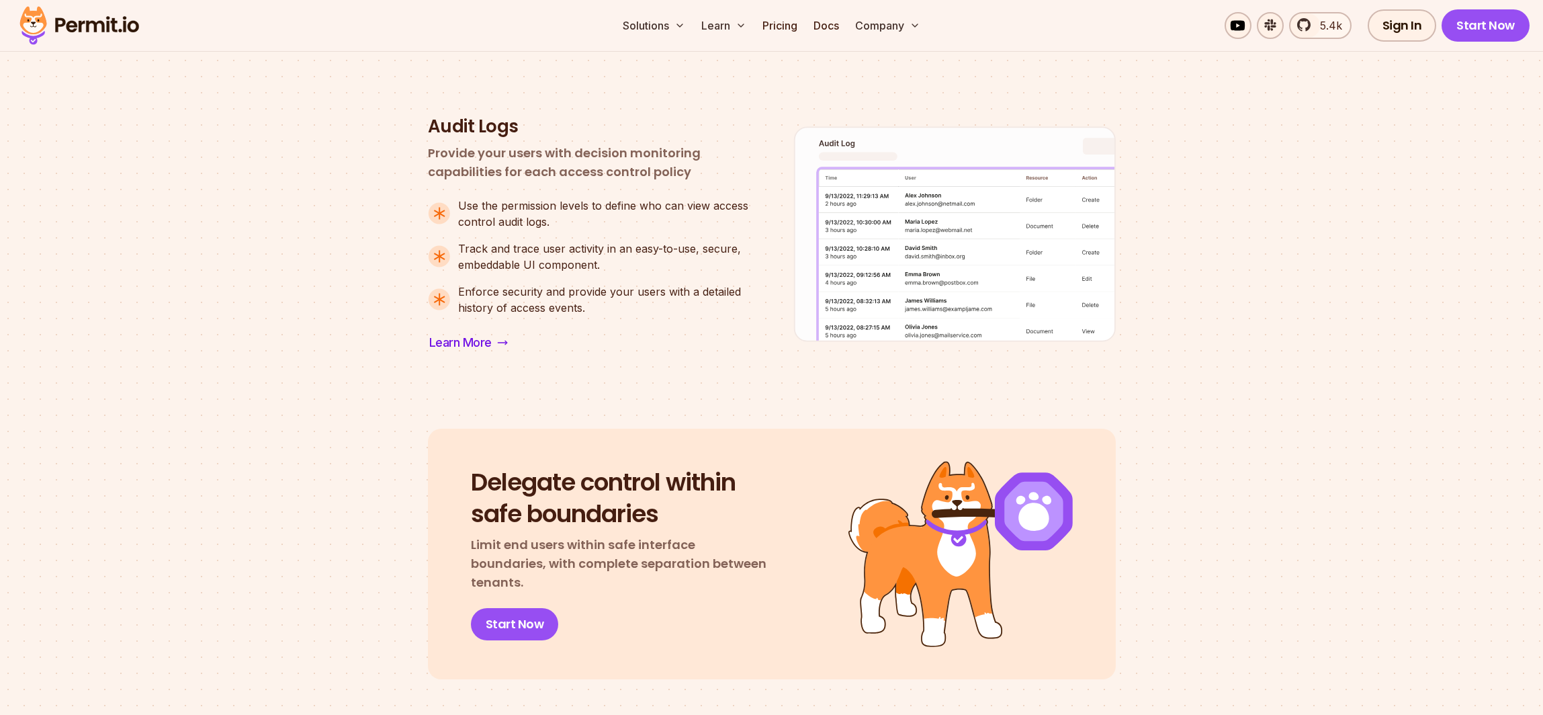
scroll to position [1452, 0]
